Goal: Transaction & Acquisition: Purchase product/service

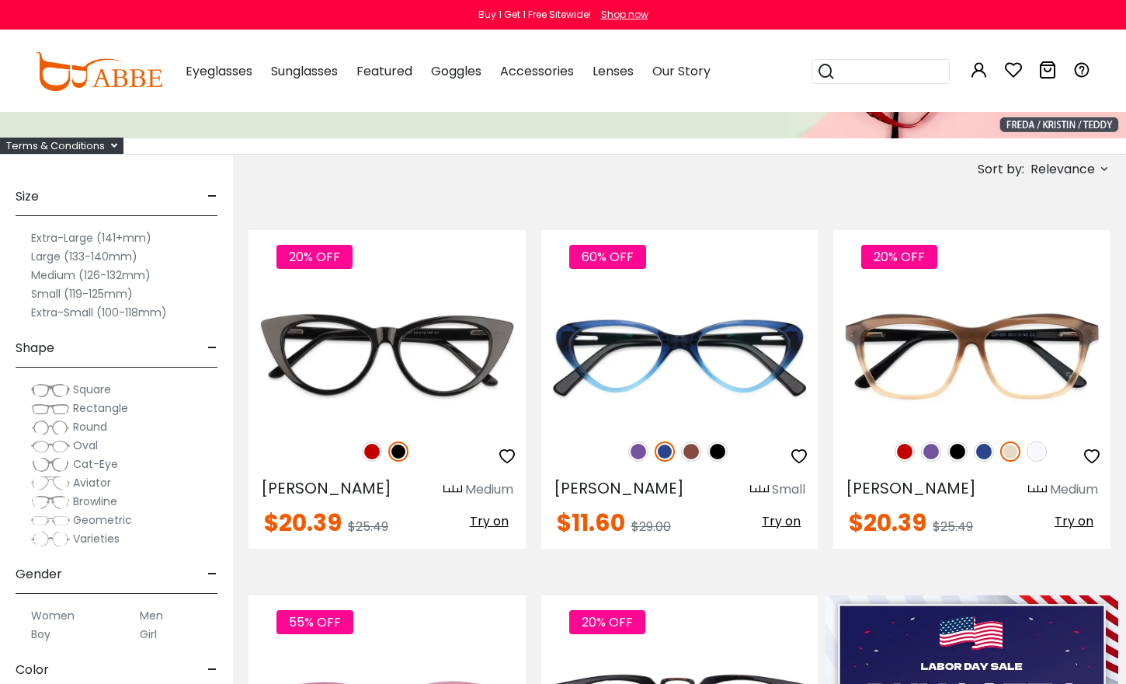
scroll to position [209, 0]
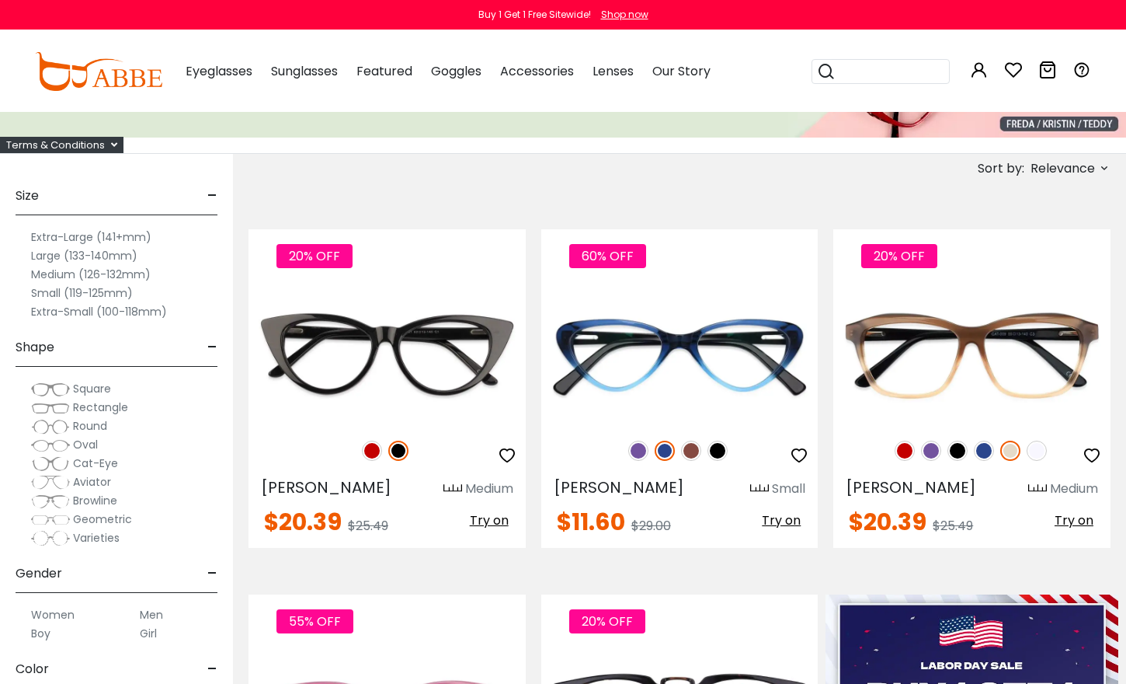
click at [157, 615] on label "Men" at bounding box center [151, 614] width 23 height 19
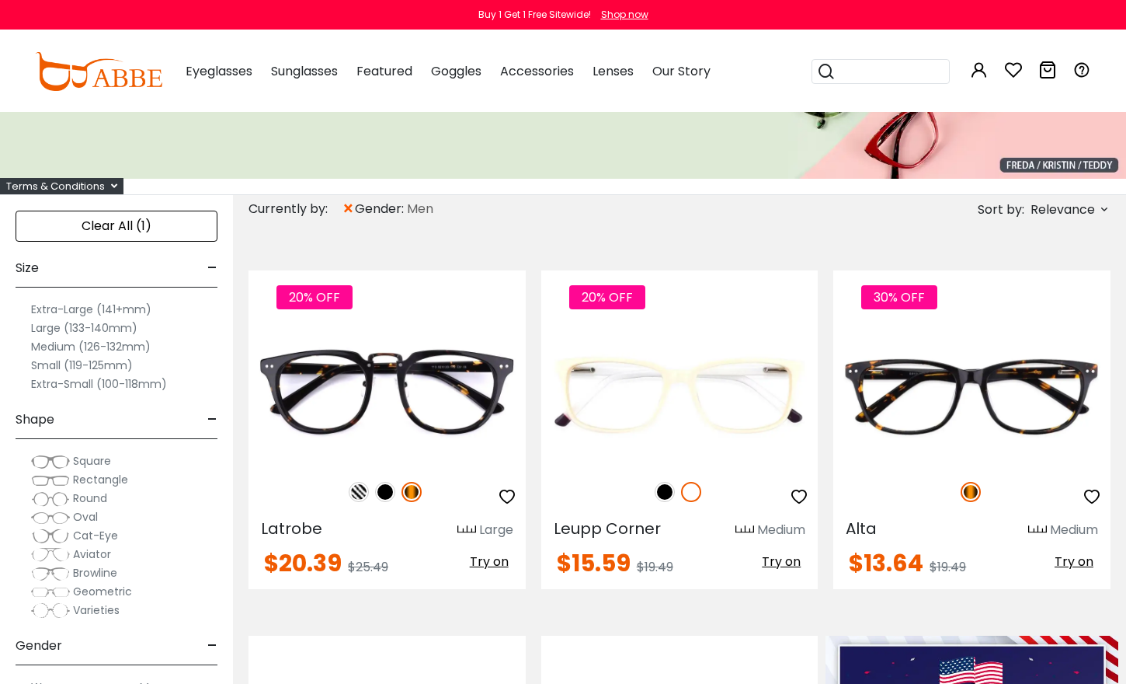
scroll to position [167, 0]
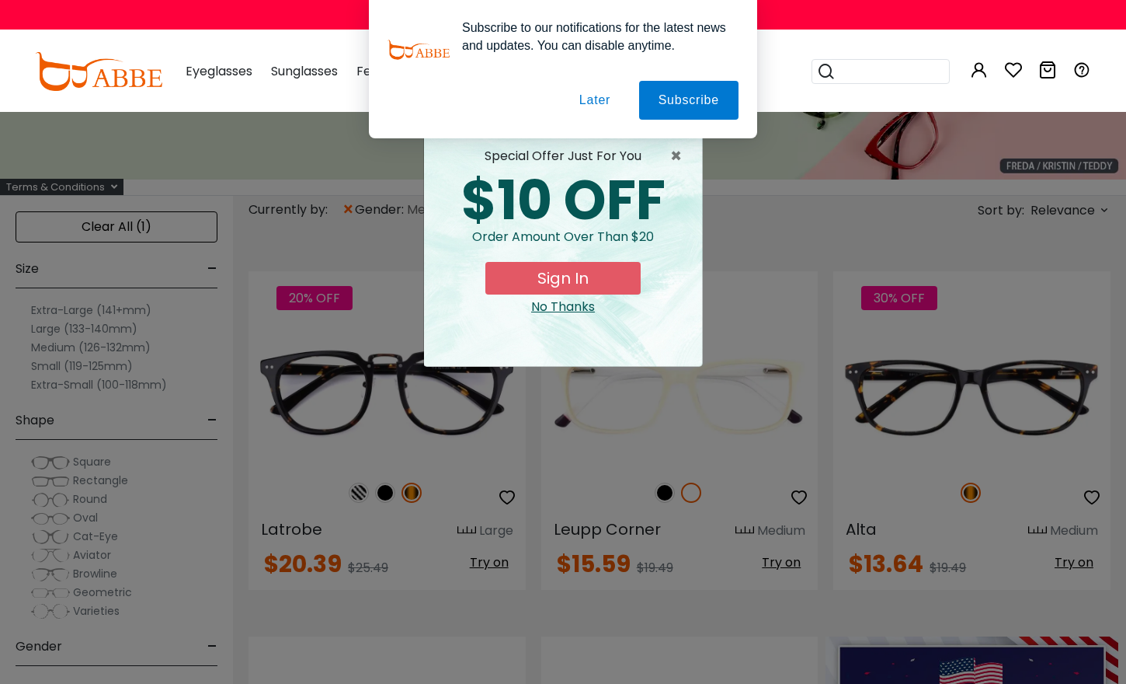
click at [0, 0] on button "Later" at bounding box center [0, 0] width 0 height 0
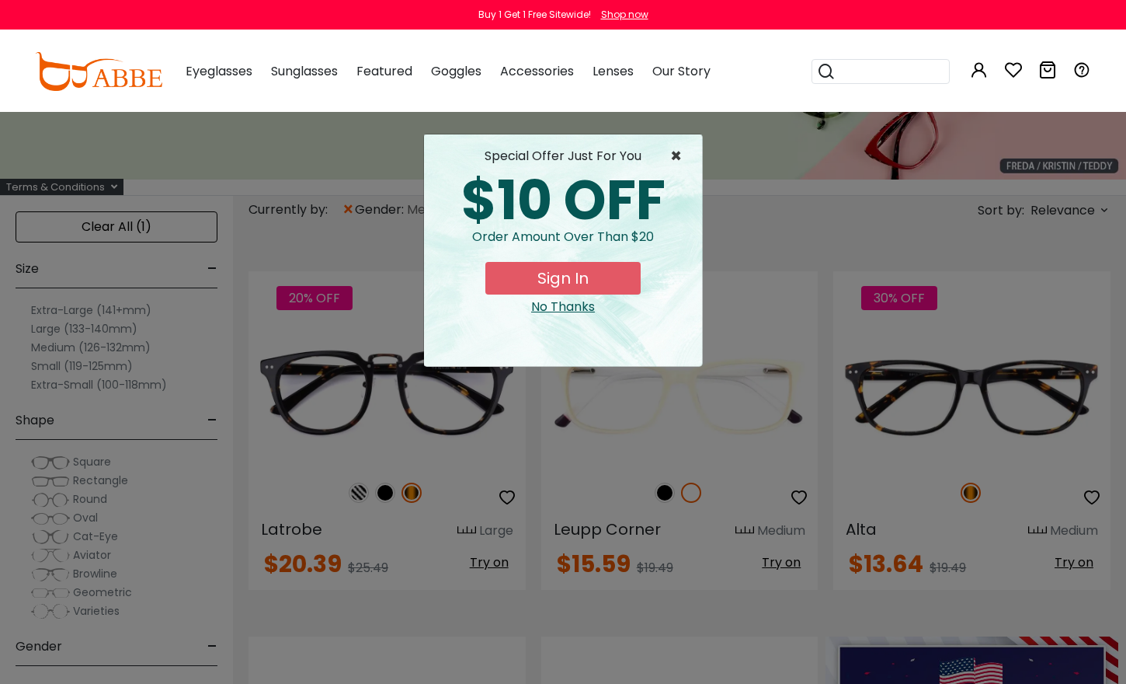
click at [677, 157] on span "×" at bounding box center [679, 156] width 19 height 19
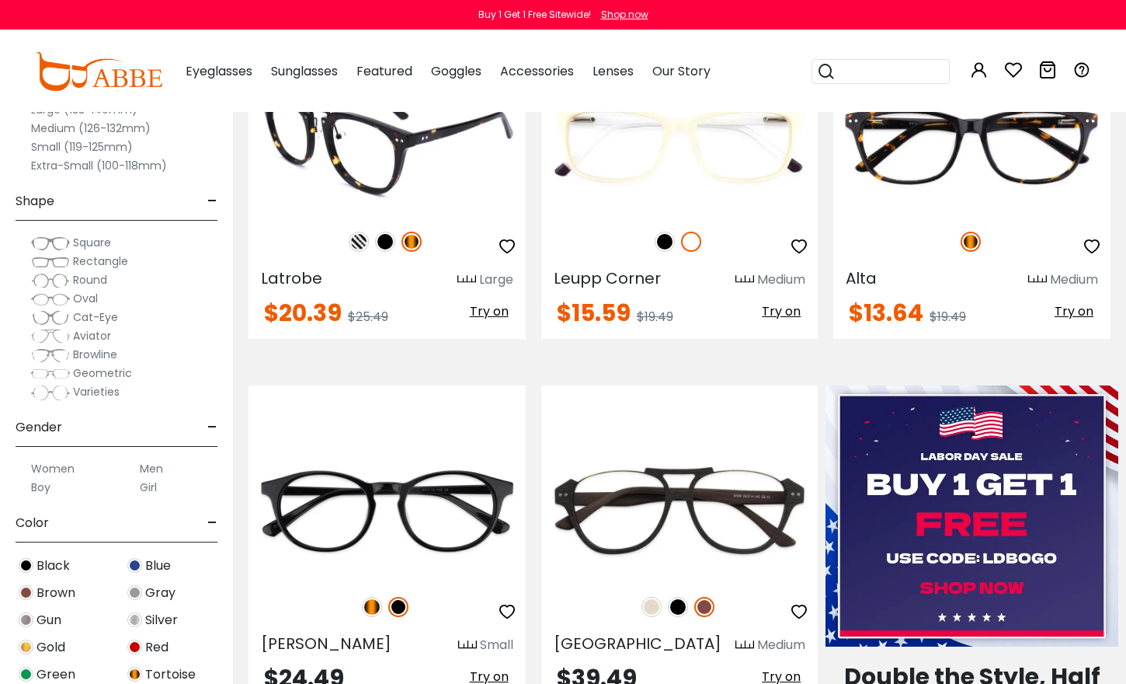
scroll to position [446, 0]
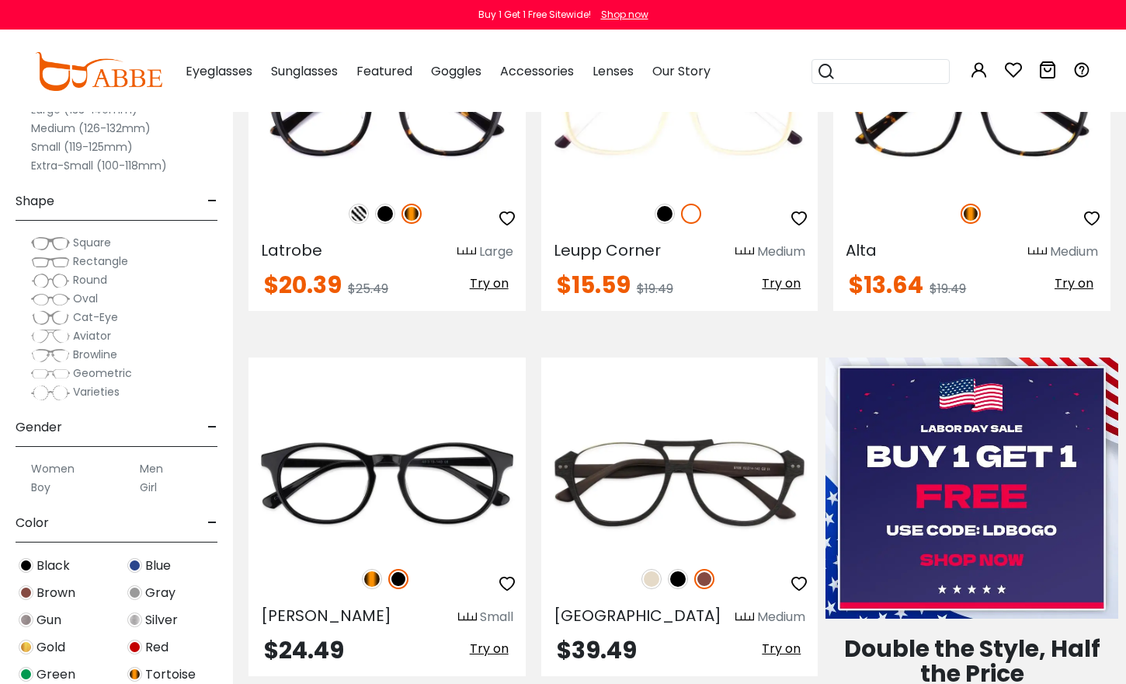
click at [155, 471] on label "Men" at bounding box center [151, 468] width 23 height 19
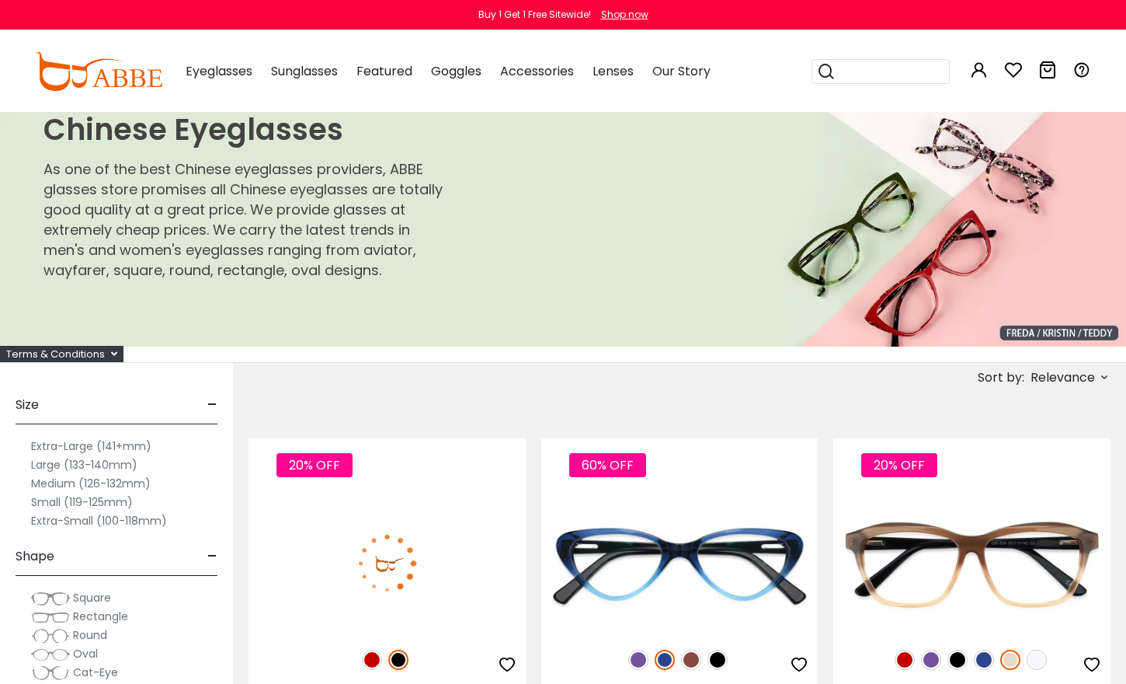
click at [50, 486] on label "Medium (126-132mm)" at bounding box center [91, 483] width 120 height 19
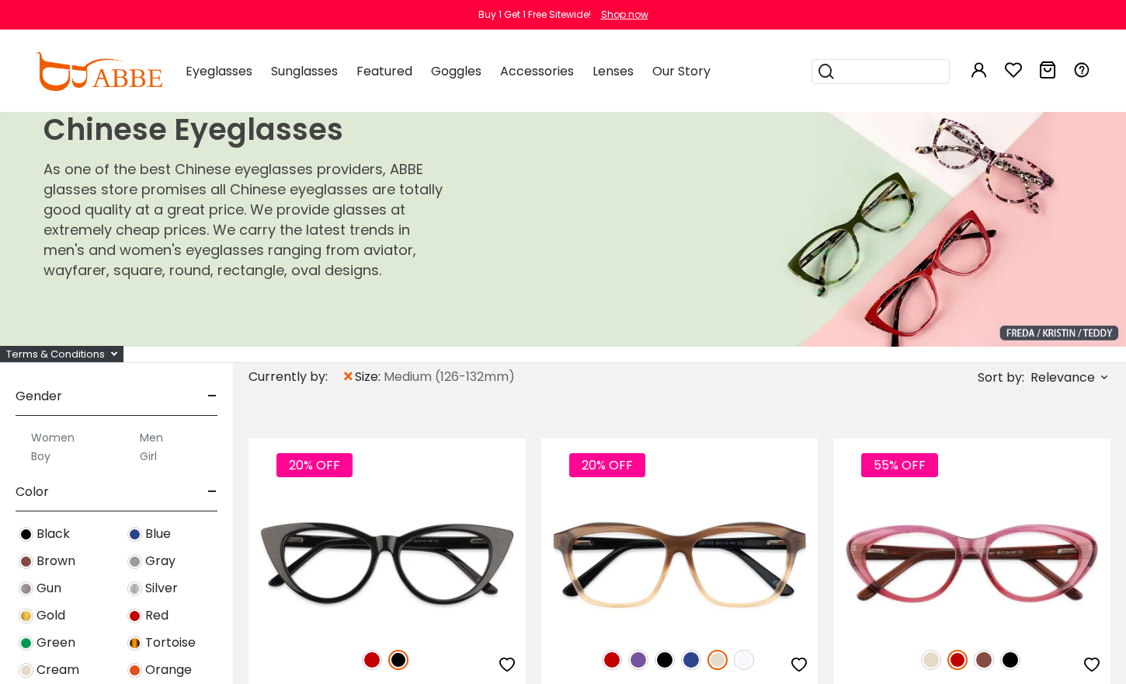
scroll to position [424, 0]
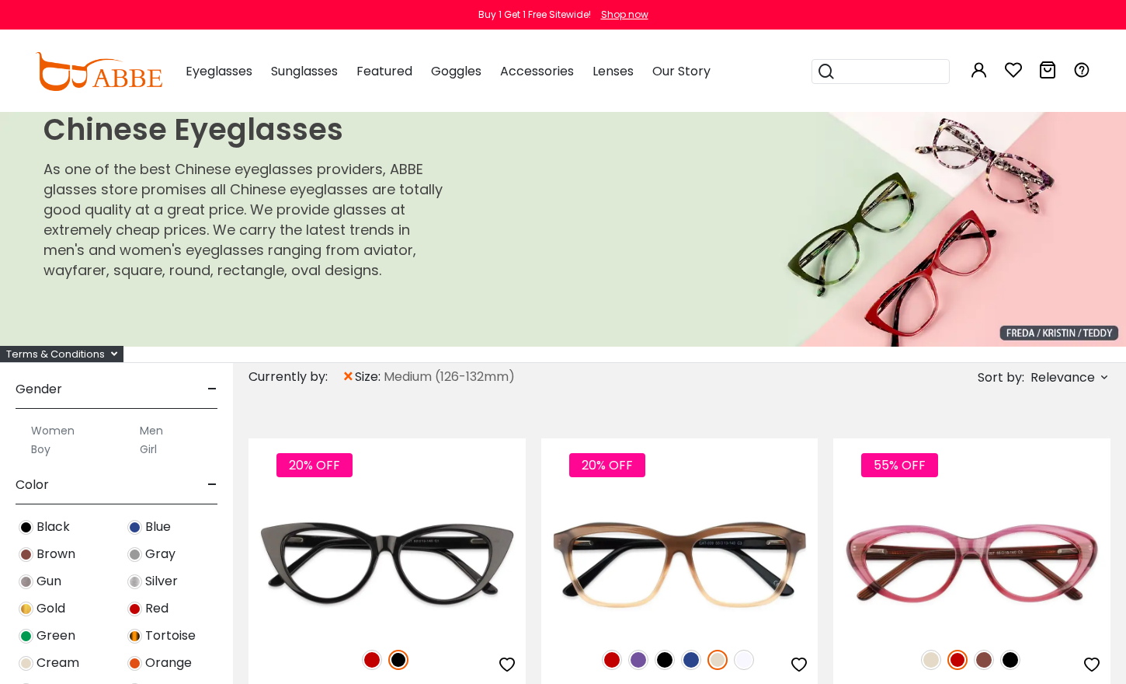
click at [152, 432] on label "Men" at bounding box center [151, 430] width 23 height 19
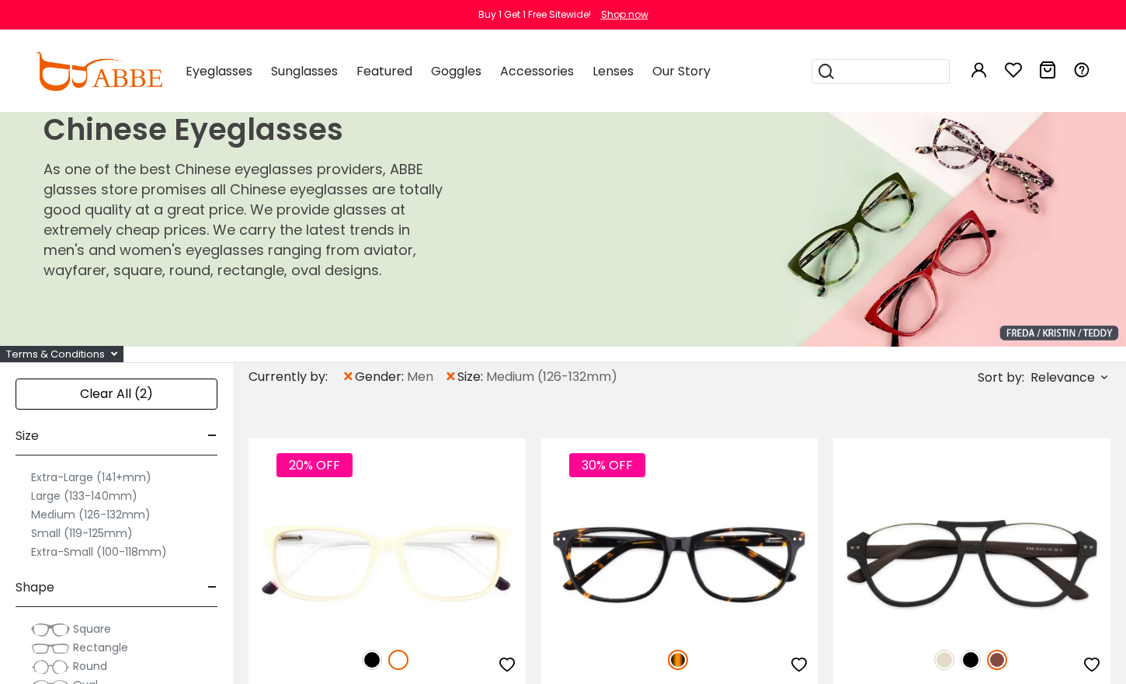
click at [194, 395] on div "Clear All (2)" at bounding box center [117, 393] width 202 height 31
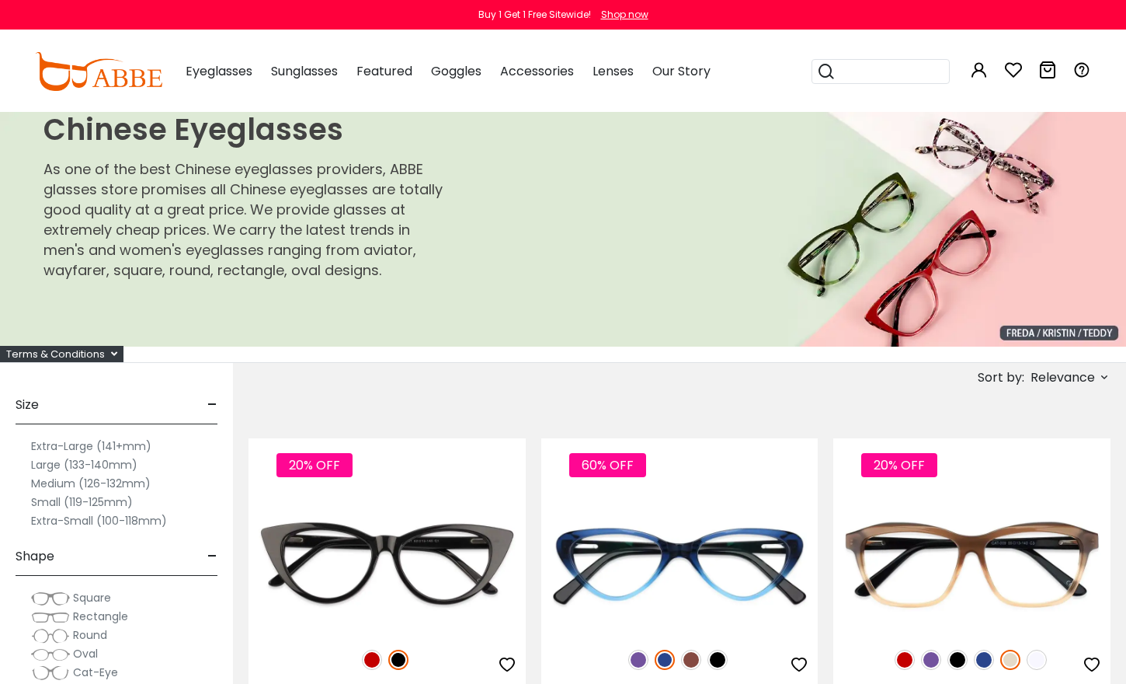
click at [50, 486] on label "Medium (126-132mm)" at bounding box center [91, 483] width 120 height 19
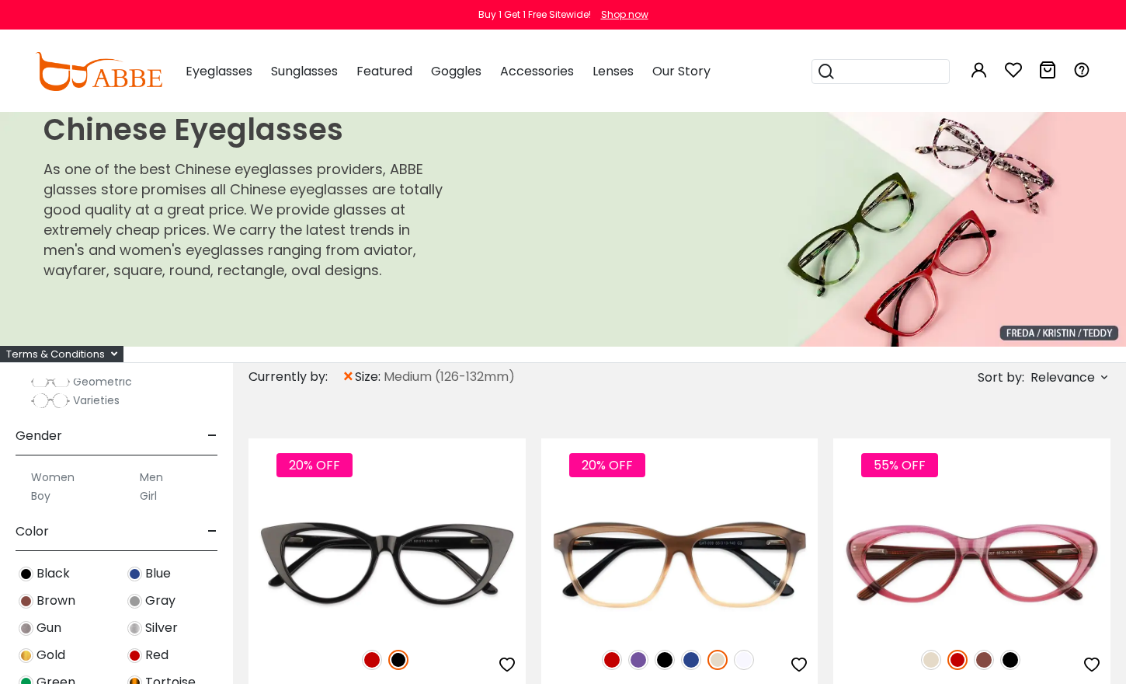
scroll to position [400, 0]
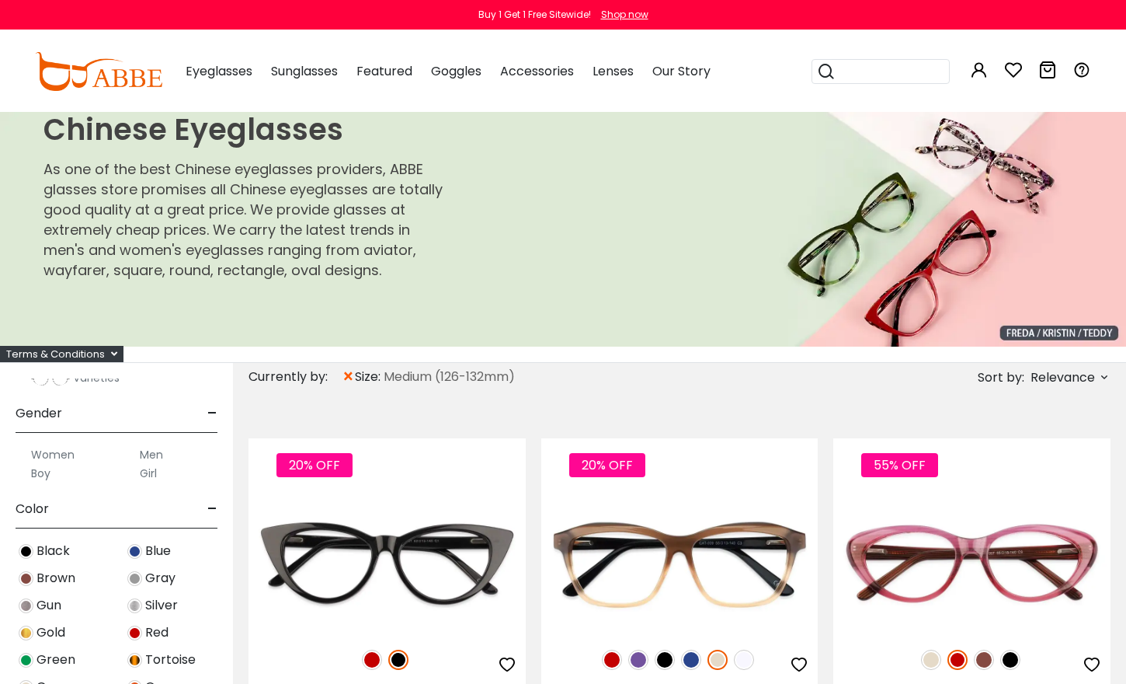
click at [156, 457] on label "Men" at bounding box center [151, 454] width 23 height 19
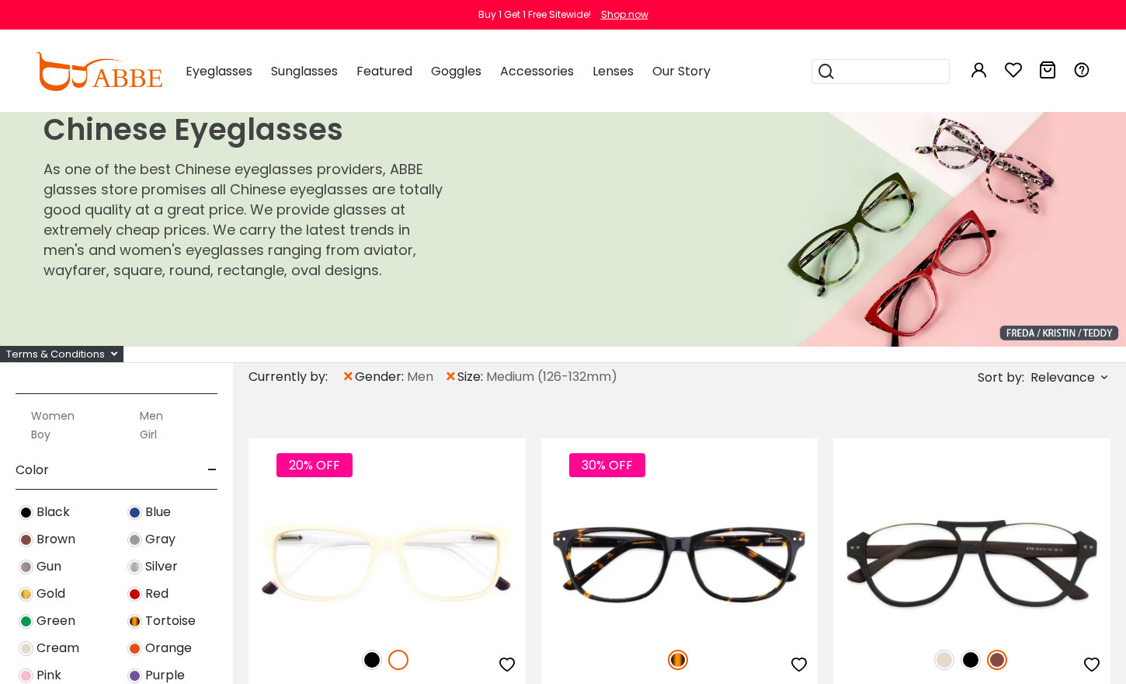
scroll to position [706, 0]
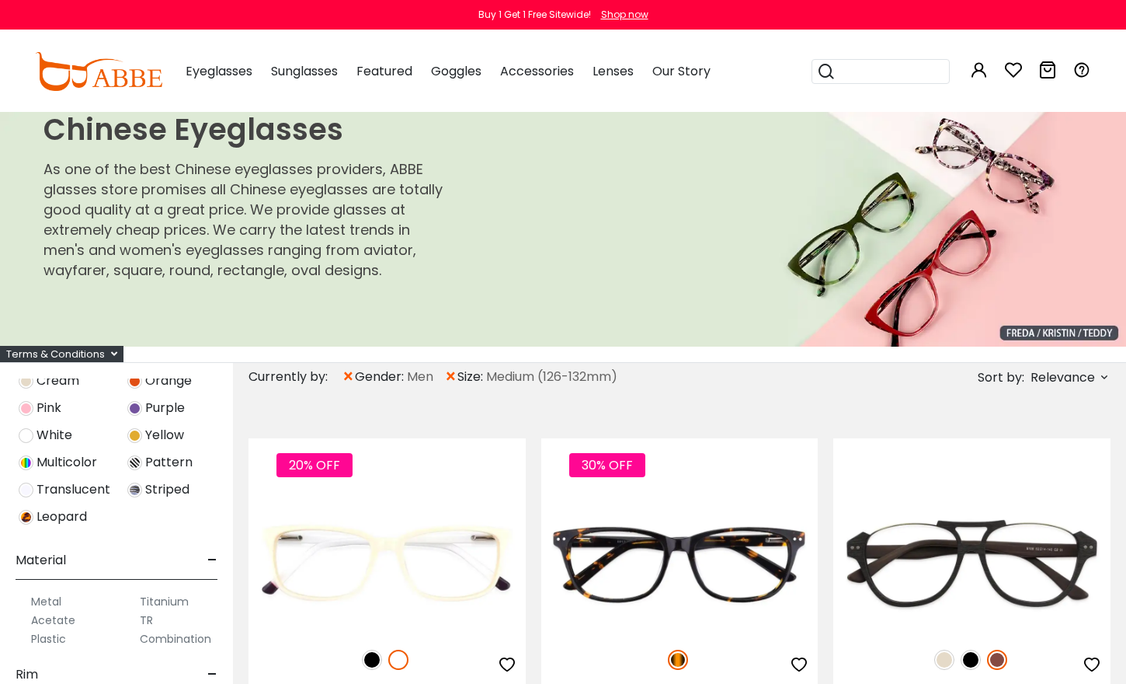
click at [52, 604] on label "Metal" at bounding box center [46, 601] width 30 height 19
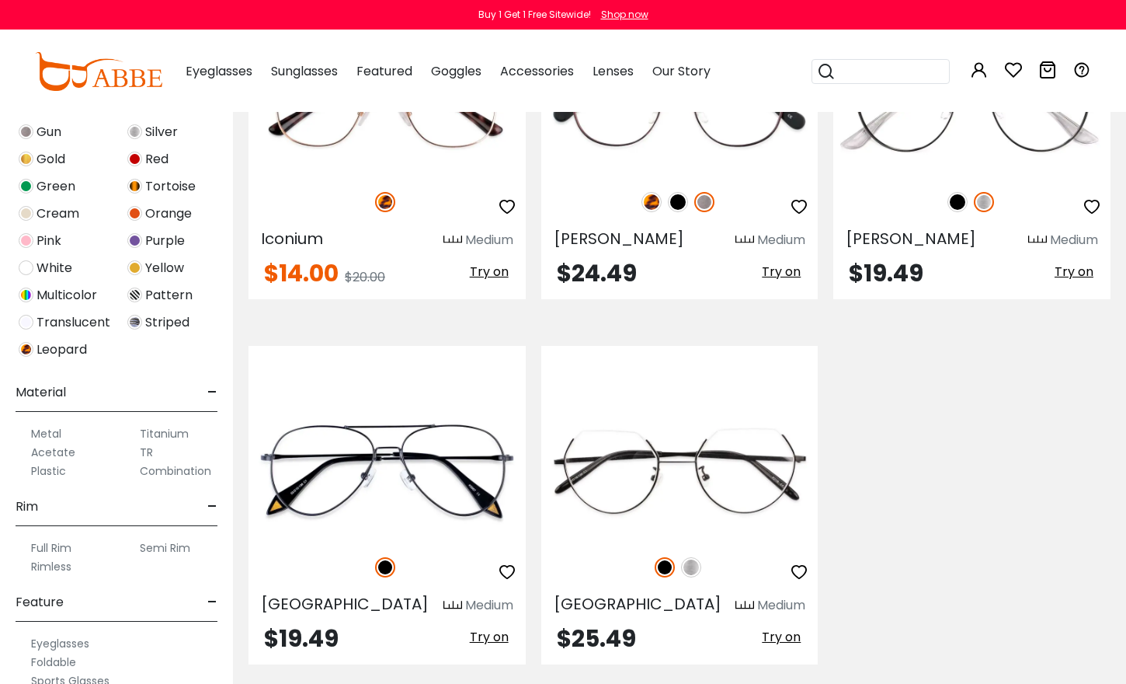
scroll to position [494, 0]
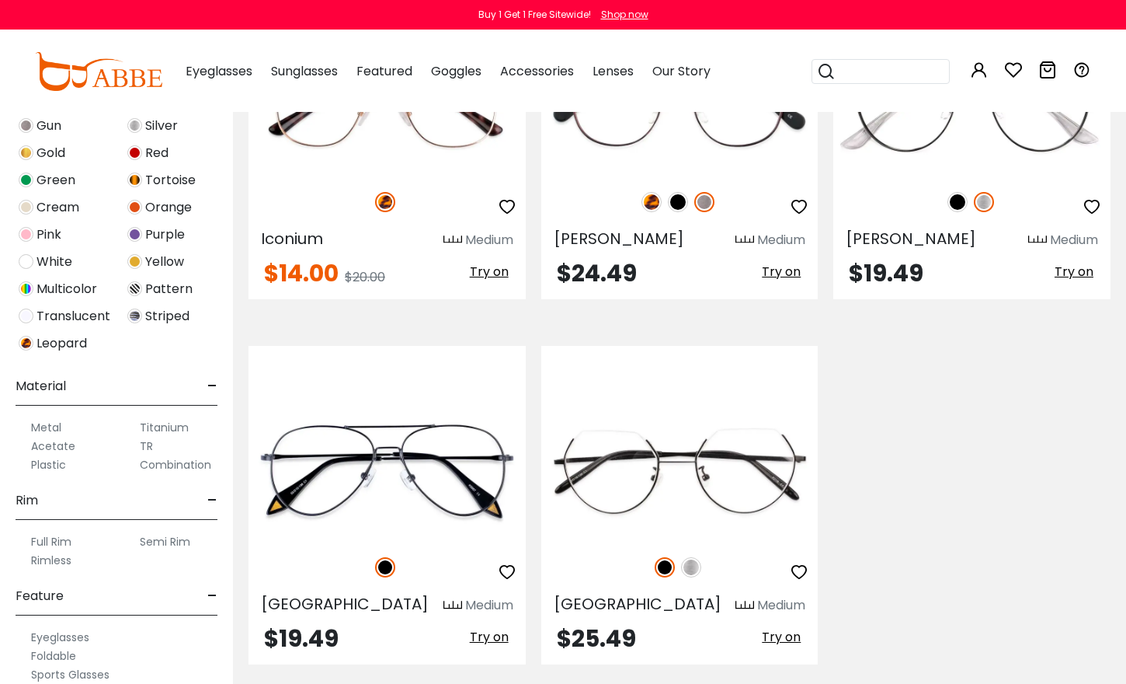
click at [49, 431] on label "Metal" at bounding box center [46, 427] width 30 height 19
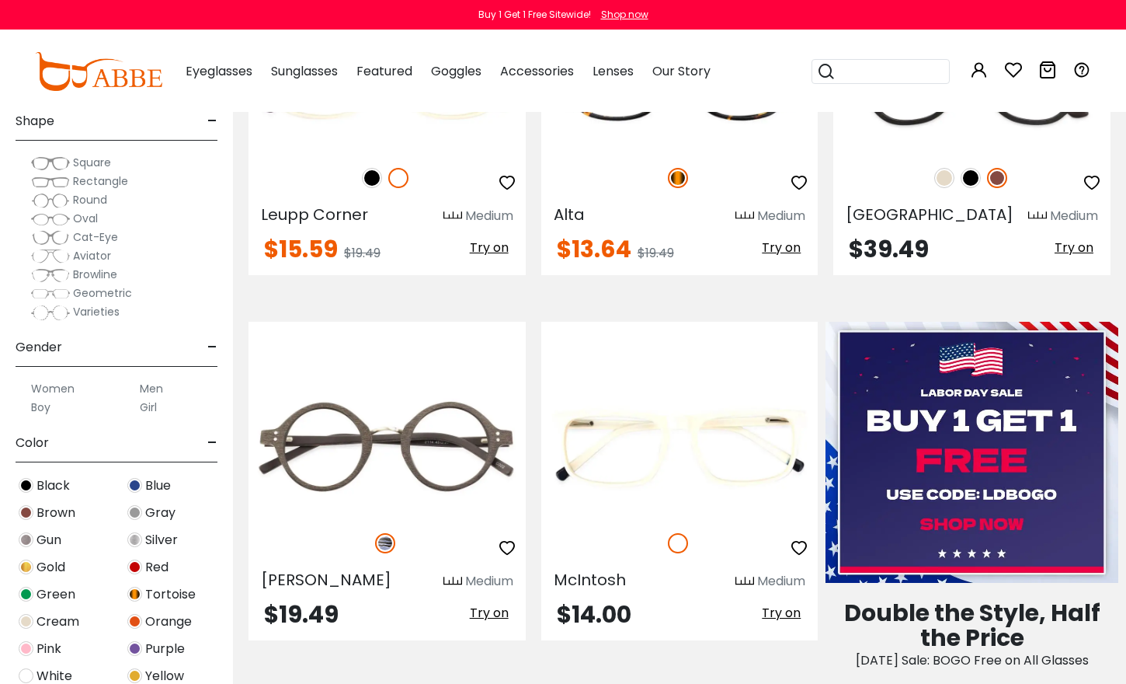
scroll to position [461, 0]
